Goal: Use online tool/utility

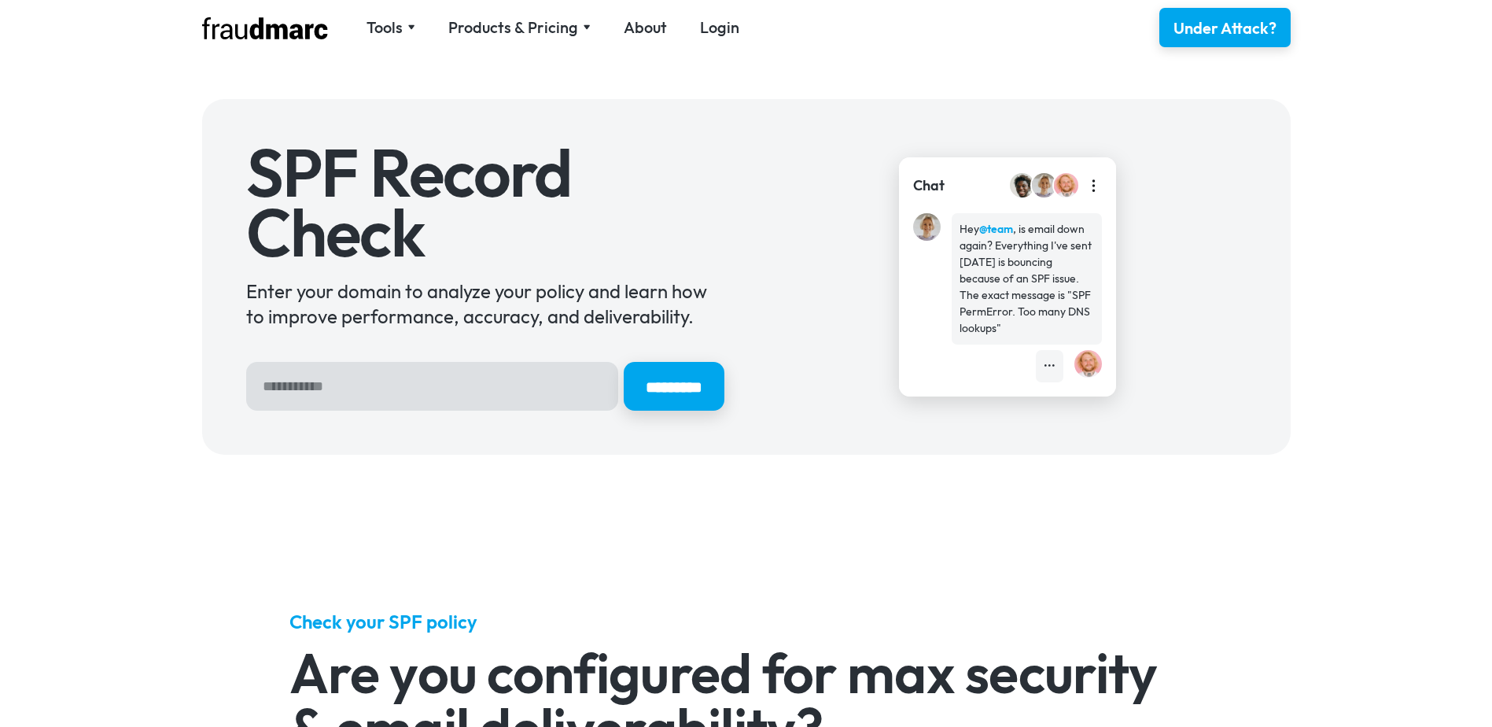
click at [400, 397] on input "Hero Sign Up Form" at bounding box center [432, 386] width 372 height 49
type input "**********"
click at [621, 361] on input "*********" at bounding box center [673, 386] width 105 height 51
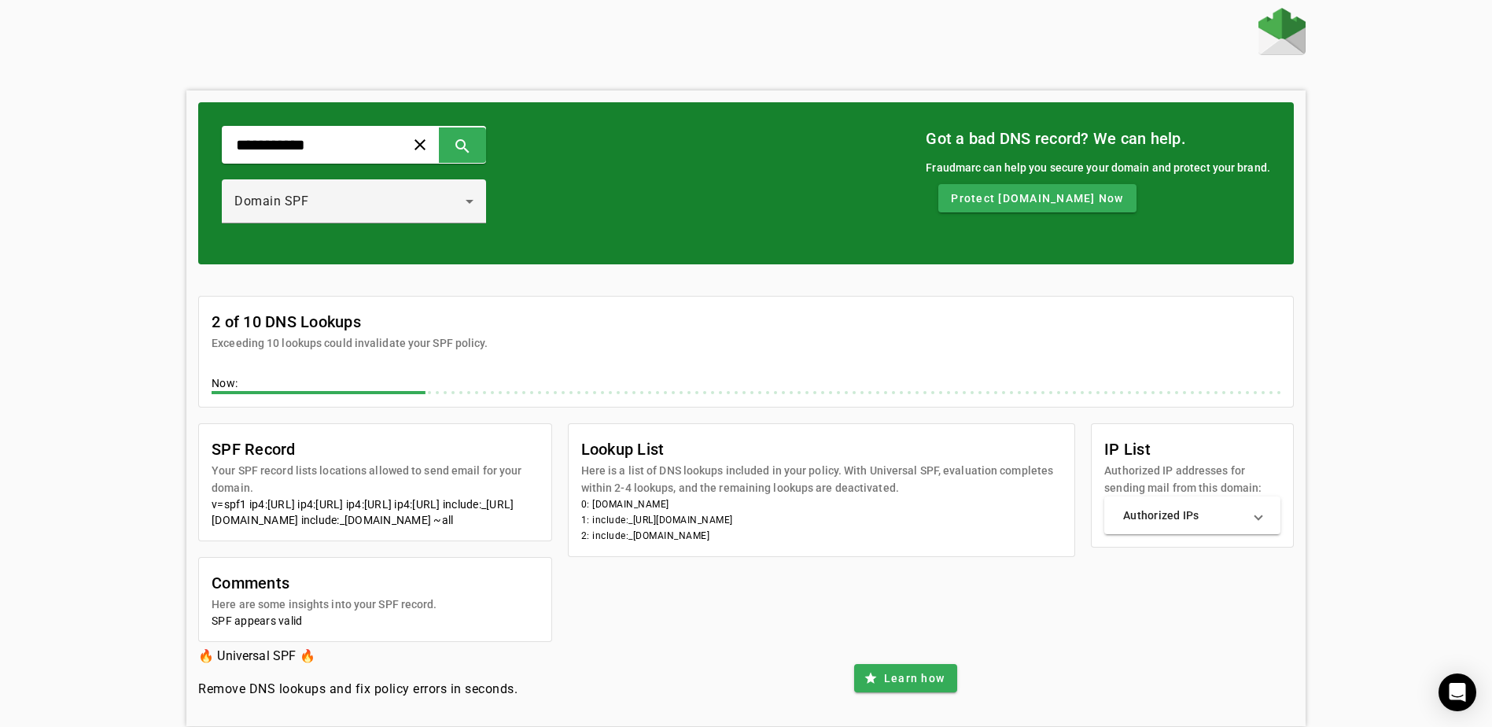
click at [488, 507] on div "v=spf1 ip4:195.8.89.34/31 ip4:195.8.89.36/30 ip4:195.8.89.40/31 ip4:195.8.89.42…" at bounding box center [375, 511] width 327 height 31
drag, startPoint x: 205, startPoint y: 447, endPoint x: 640, endPoint y: 508, distance: 439.2
click at [551, 508] on section "SPF Record Your SPF record lists locations allowed to send email for your domai…" at bounding box center [375, 482] width 352 height 116
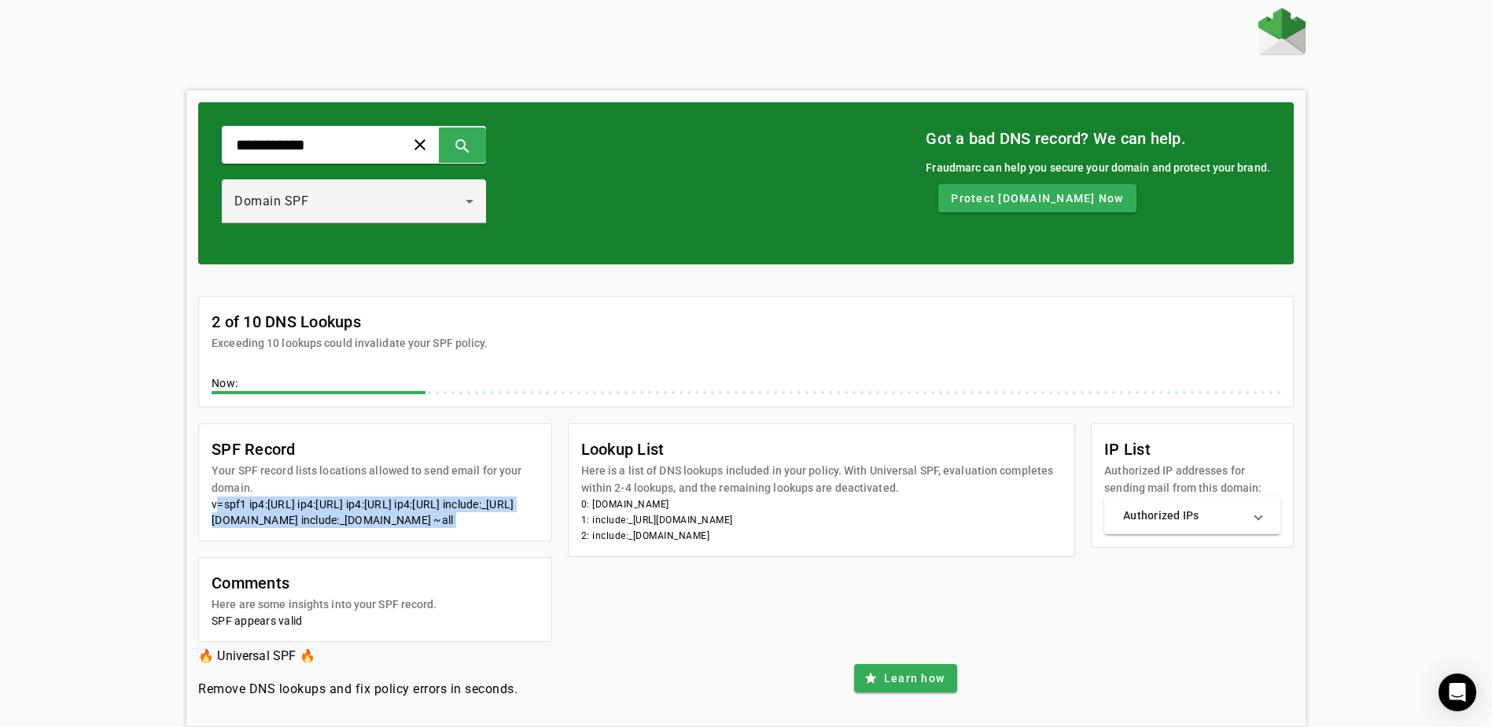
copy section "SPF Record Your SPF record lists locations allowed to send email for your domai…"
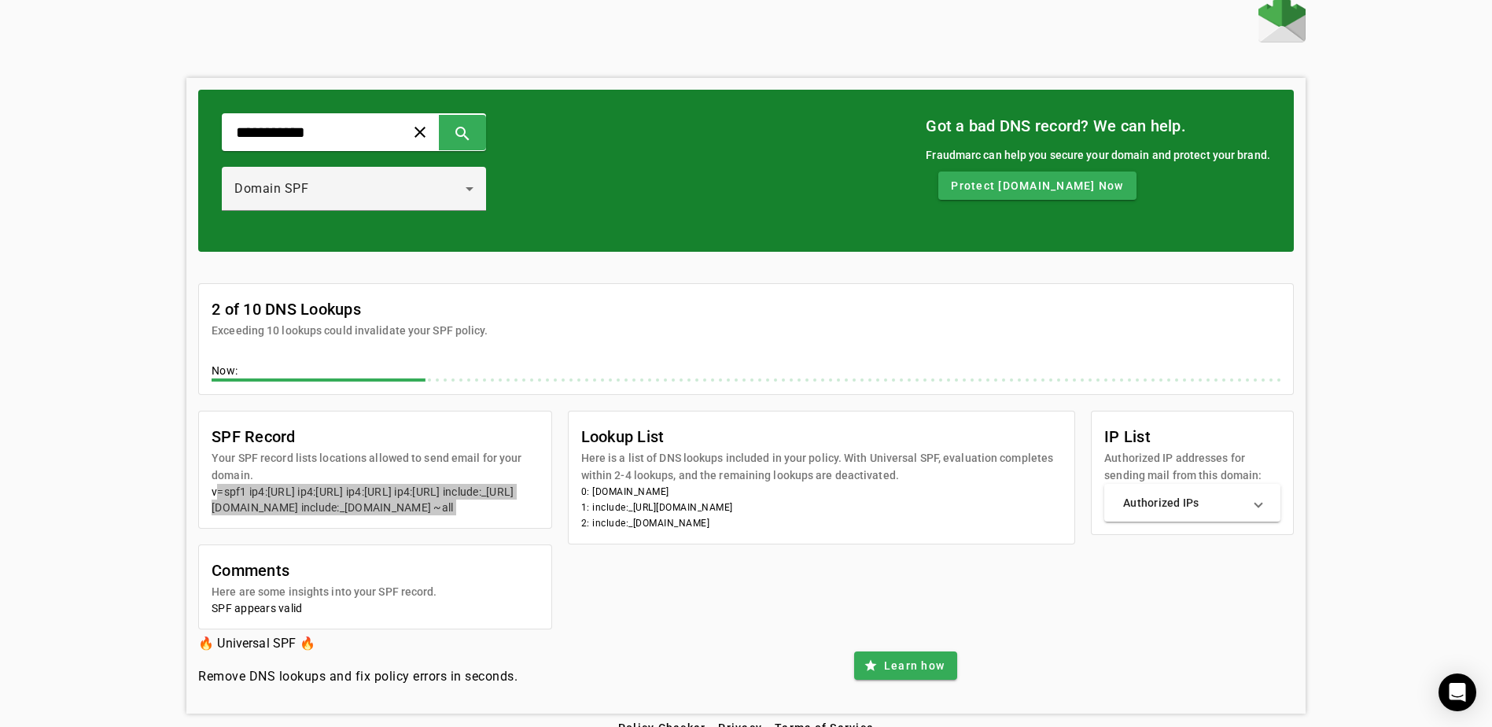
scroll to position [16, 0]
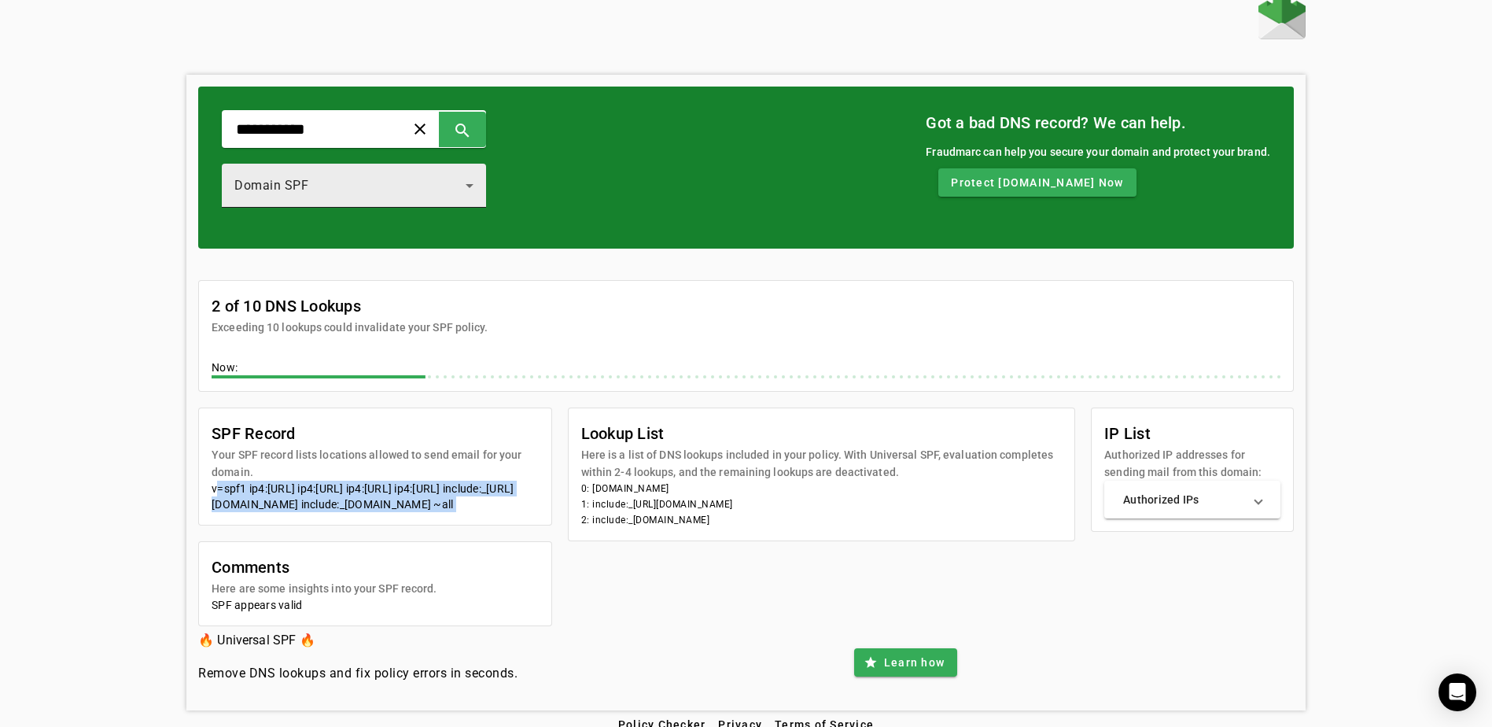
click at [315, 194] on div "Domain SPF" at bounding box center [349, 185] width 231 height 19
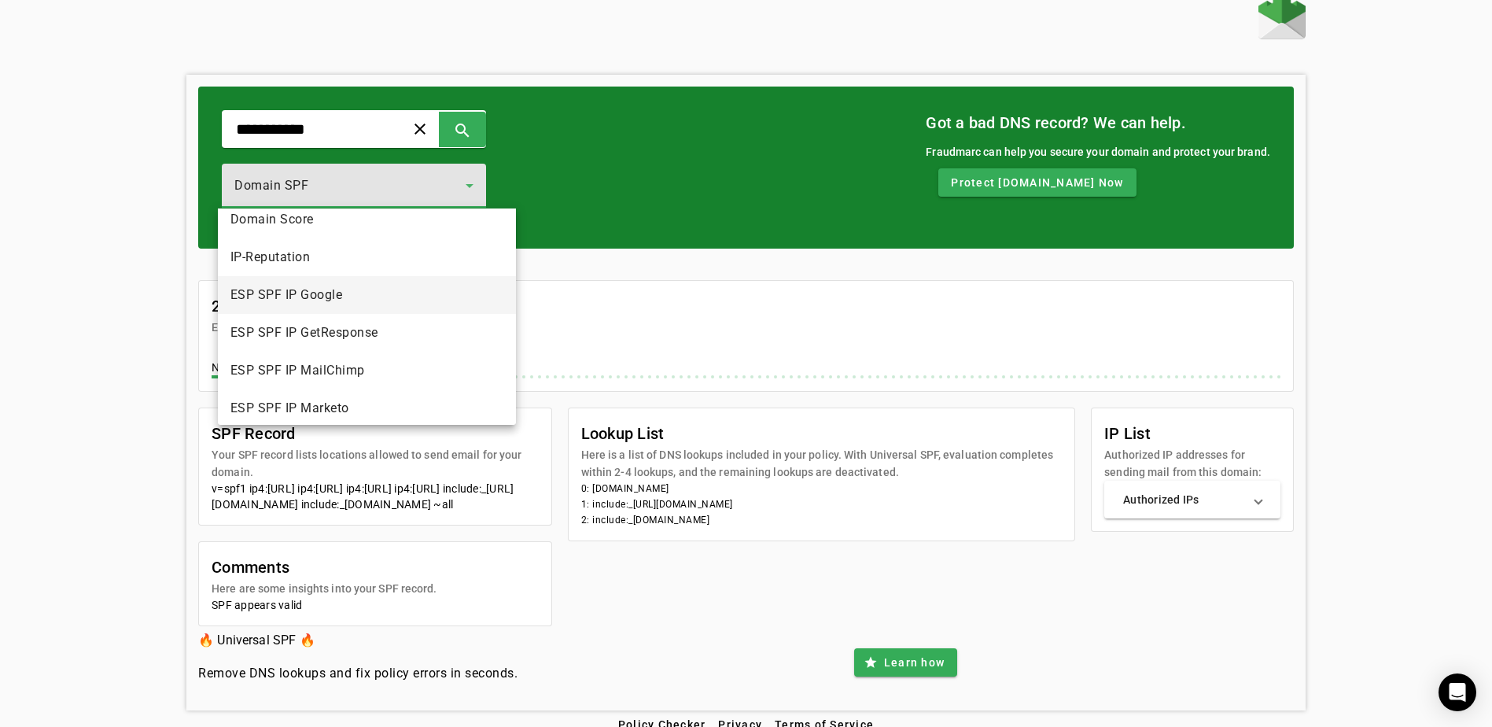
scroll to position [0, 0]
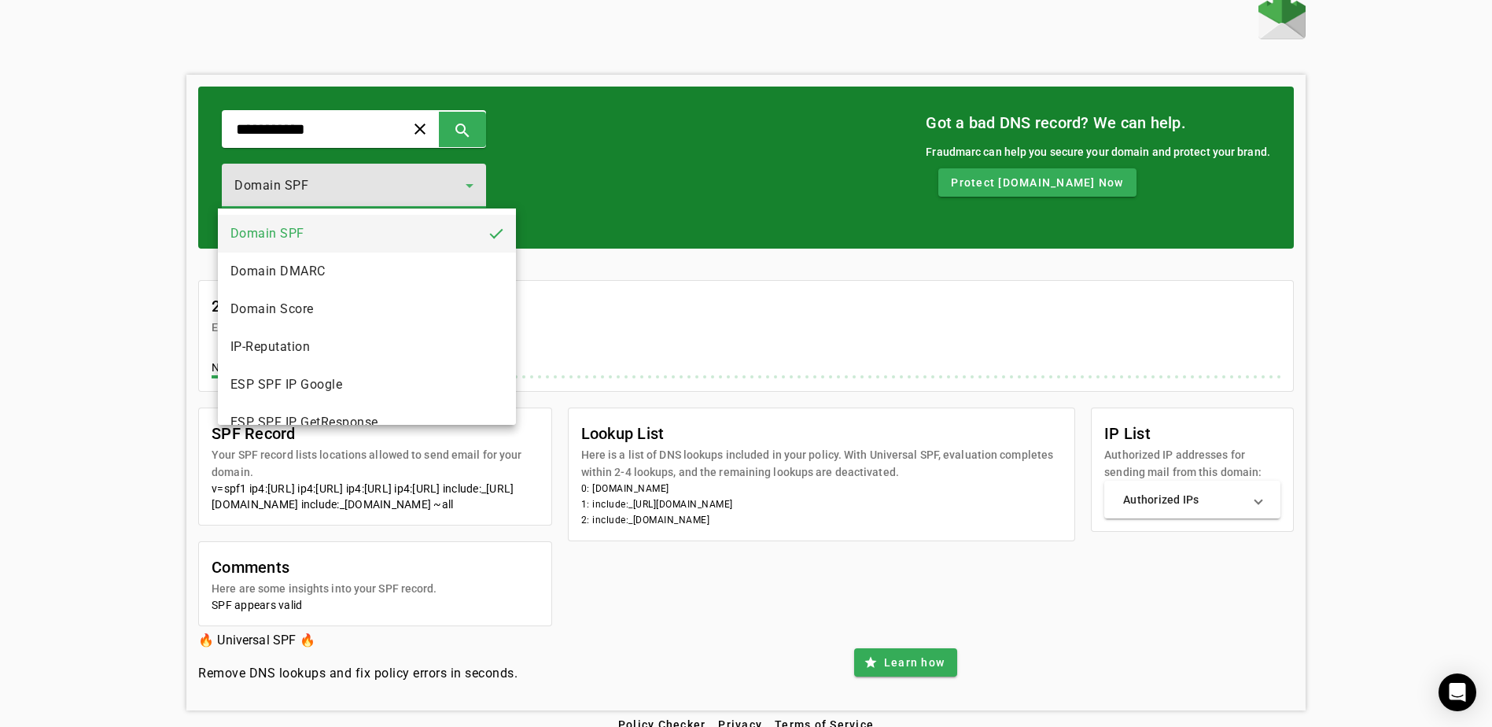
click at [301, 283] on mat-option "Domain DMARC" at bounding box center [367, 271] width 298 height 38
